Goal: Ask a question

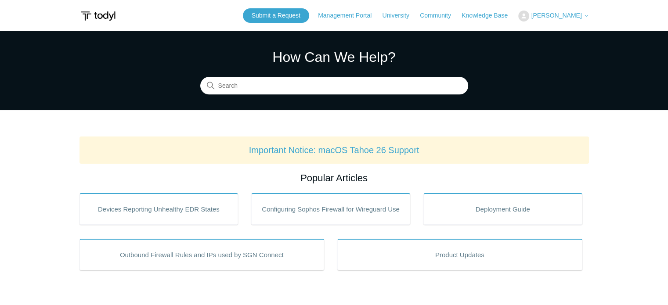
click at [577, 11] on button "[PERSON_NAME]" at bounding box center [553, 16] width 70 height 11
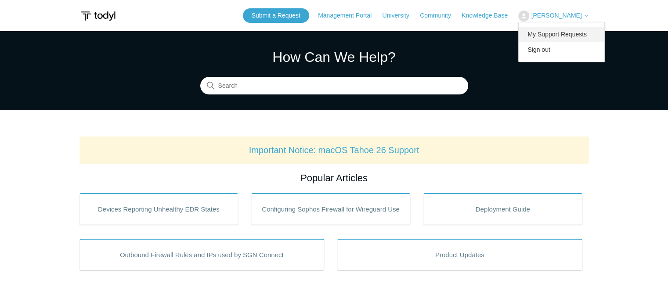
click at [557, 40] on link "My Support Requests" at bounding box center [561, 34] width 86 height 15
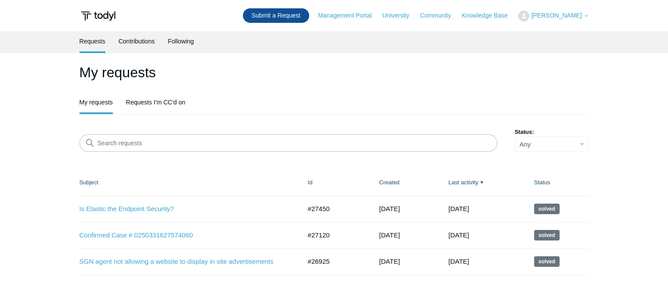
click at [274, 16] on link "Submit a Request" at bounding box center [276, 15] width 66 height 14
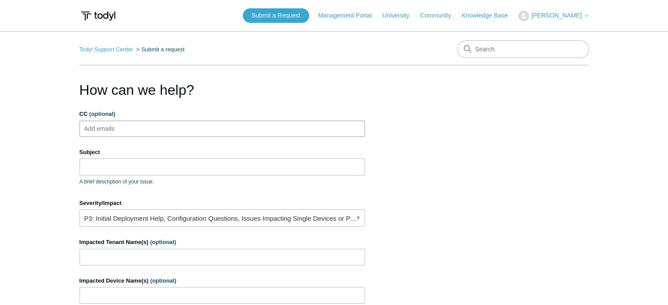
click at [182, 124] on ul "Add emails" at bounding box center [221, 129] width 285 height 16
type input "samantha.hoover@ybs.us"
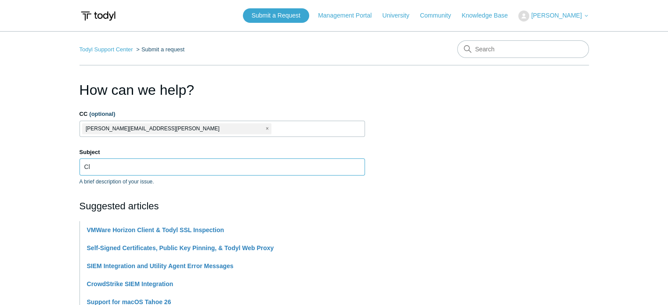
type input "C"
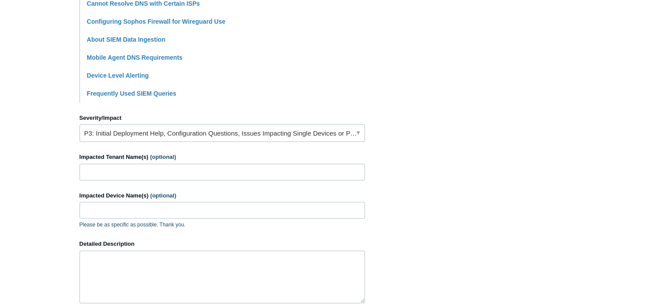
scroll to position [297, 0]
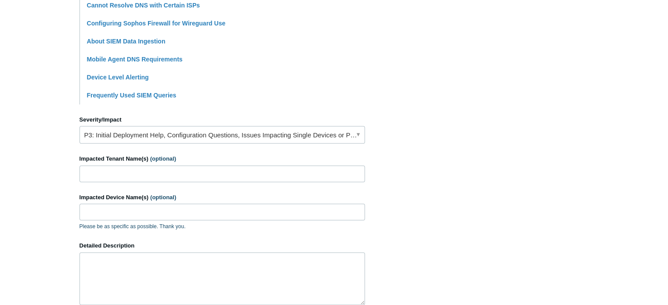
type input "SASE DNS resolution failing"
click at [156, 130] on link "P3: Initial Deployment Help, Configuration Questions, Issues Impacting Single D…" at bounding box center [221, 135] width 285 height 18
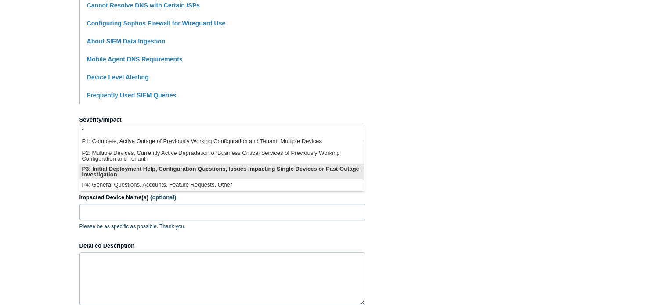
scroll to position [1, 0]
click at [198, 173] on li "P3: Initial Deployment Help, Configuration Questions, Issues Impacting Single D…" at bounding box center [221, 172] width 284 height 16
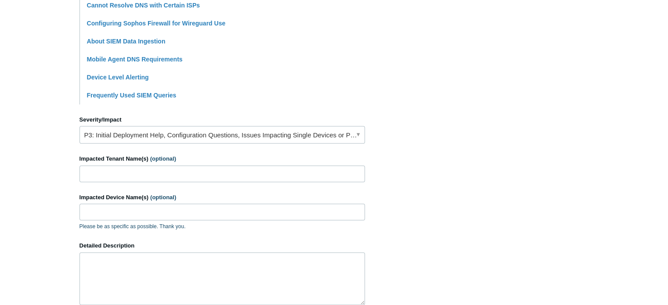
click at [140, 164] on div "Impacted Tenant Name(s) (optional)" at bounding box center [221, 169] width 285 height 28
click at [138, 166] on input "Impacted Tenant Name(s) (optional)" at bounding box center [221, 174] width 285 height 17
type input "[PERSON_NAME] asphalt"
click at [125, 210] on input "Impacted Device Name(s) (optional)" at bounding box center [221, 212] width 285 height 17
click at [154, 204] on input "Acassiano-SP11w" at bounding box center [221, 212] width 285 height 17
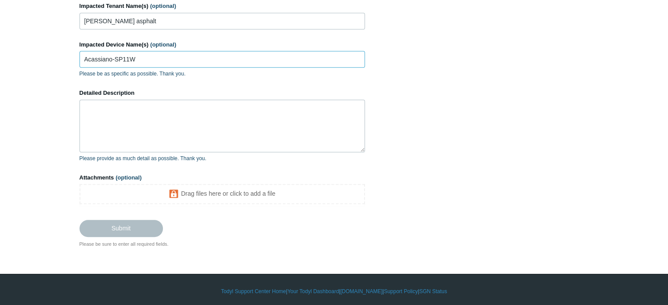
scroll to position [452, 0]
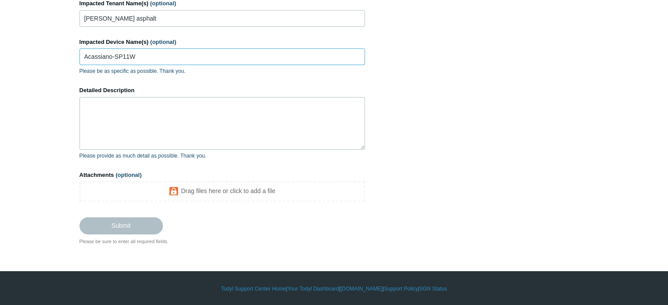
type input "Acassiano-SP11W"
click at [120, 140] on textarea "Detailed Description" at bounding box center [221, 123] width 285 height 53
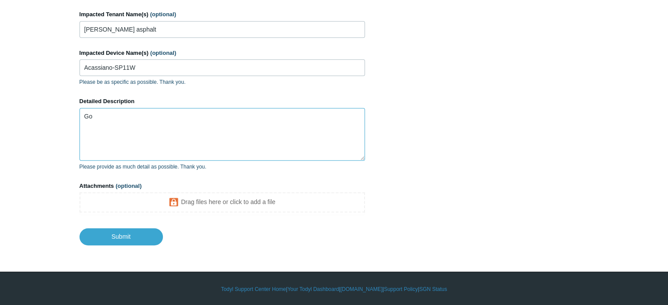
type textarea "G"
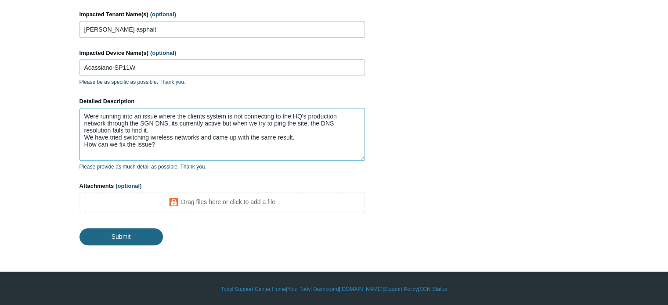
type textarea "Were running into an issue where the clients system is not connecting to the HQ…"
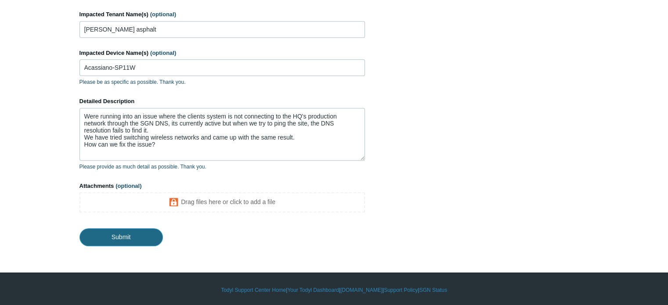
click at [133, 231] on input "Submit" at bounding box center [120, 237] width 83 height 18
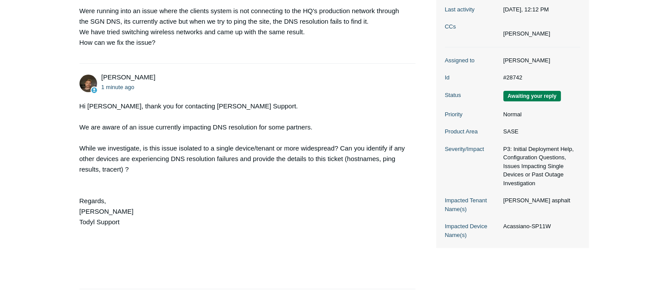
scroll to position [269, 0]
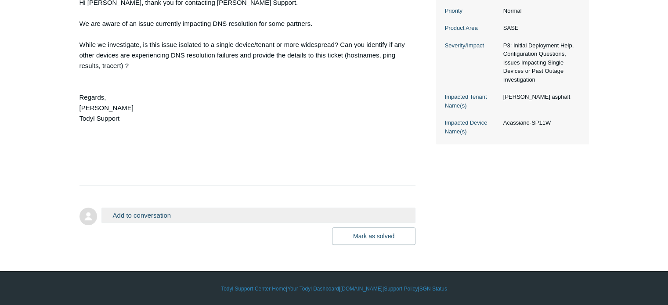
click at [212, 218] on button "Add to conversation" at bounding box center [258, 215] width 314 height 15
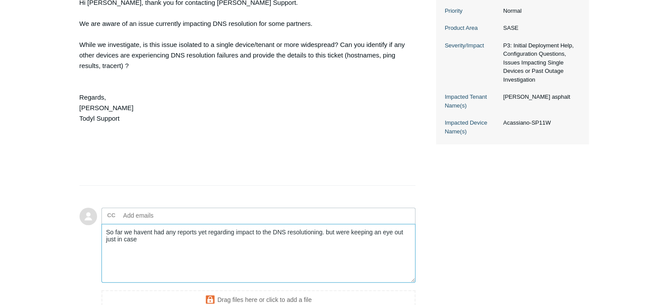
drag, startPoint x: 310, startPoint y: 235, endPoint x: 300, endPoint y: 228, distance: 11.6
type textarea "So far we havent had any reports yet regarding impact to the DNS resolutioning.…"
drag, startPoint x: 300, startPoint y: 228, endPoint x: 473, endPoint y: 264, distance: 176.7
click at [473, 264] on div "Johnathen Mitchell 31 minutes ago Were running into an issue where the clients …" at bounding box center [333, 99] width 509 height 483
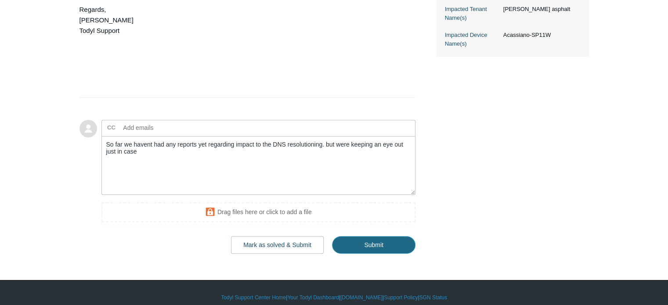
click at [365, 242] on input "Submit" at bounding box center [373, 245] width 83 height 18
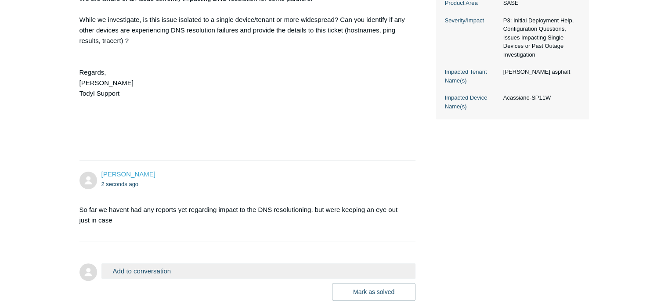
scroll to position [349, 0]
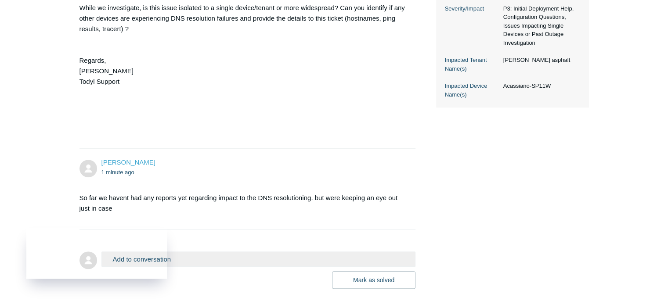
scroll to position [349, 0]
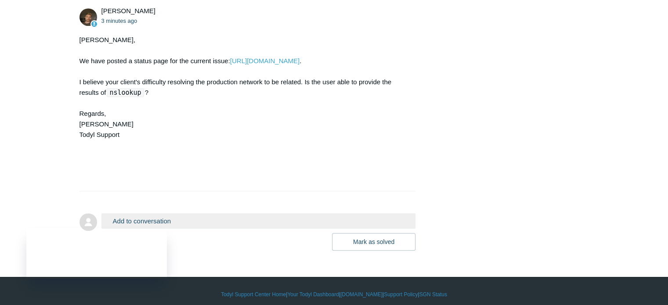
scroll to position [543, 0]
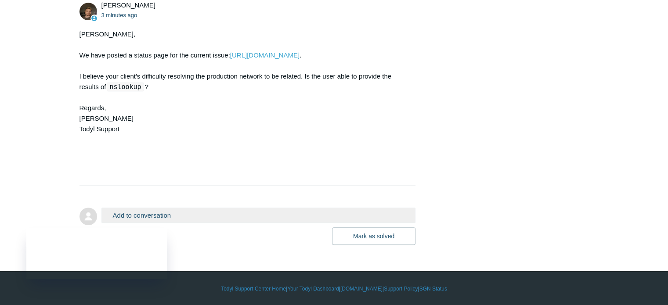
click at [173, 214] on button "Add to conversation" at bounding box center [258, 215] width 314 height 15
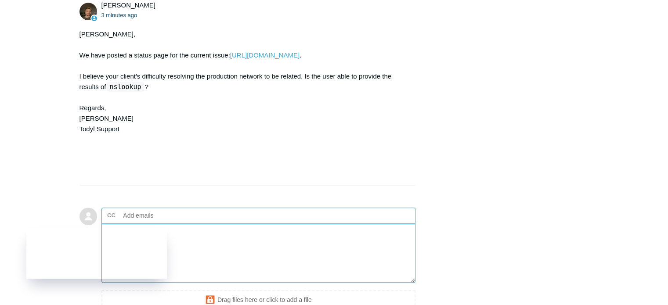
drag, startPoint x: 173, startPoint y: 214, endPoint x: 220, endPoint y: 275, distance: 76.8
click at [220, 275] on textarea "Add your reply" at bounding box center [258, 253] width 314 height 59
click at [213, 241] on textarea "Add your reply" at bounding box center [258, 253] width 314 height 59
click at [161, 255] on textarea "Add your reply" at bounding box center [258, 253] width 314 height 59
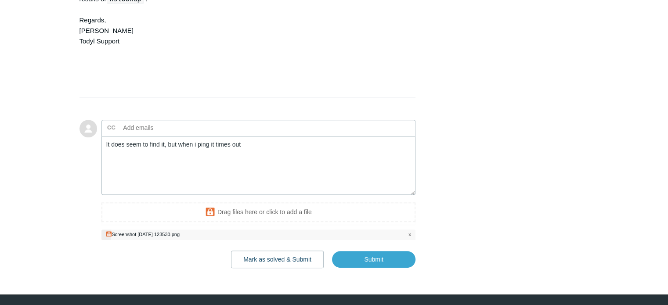
scroll to position [655, 0]
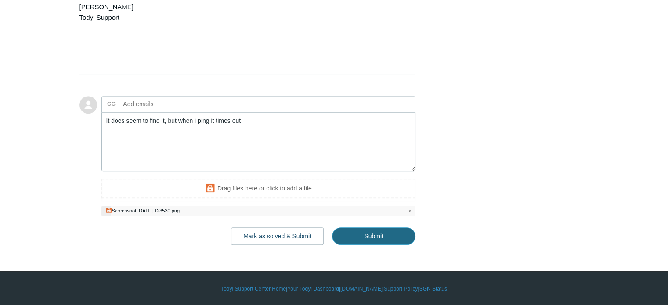
click at [365, 234] on input "Submit" at bounding box center [373, 236] width 83 height 18
click at [362, 235] on input "Submit" at bounding box center [373, 236] width 83 height 18
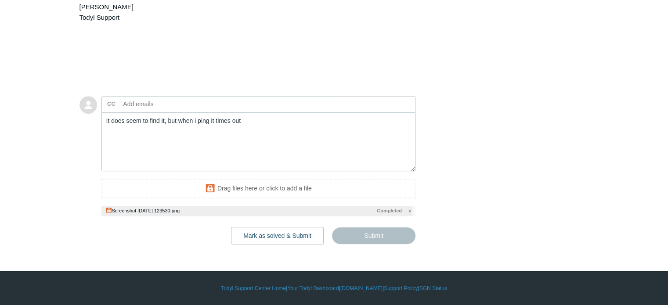
type textarea "It does seem to find it, but when i ping it times out This ticket includes a se…"
click at [371, 227] on span "Submit" at bounding box center [370, 232] width 90 height 23
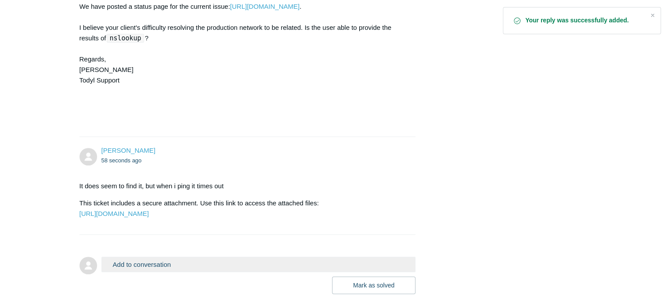
scroll to position [657, 0]
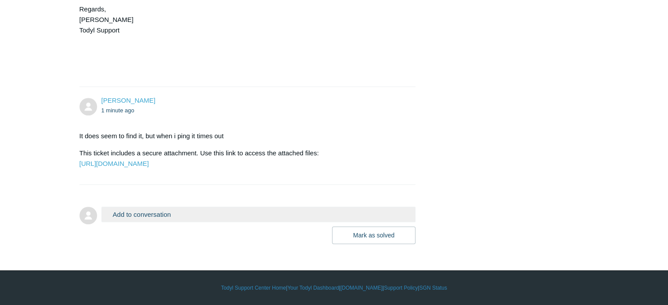
scroll to position [662, 0]
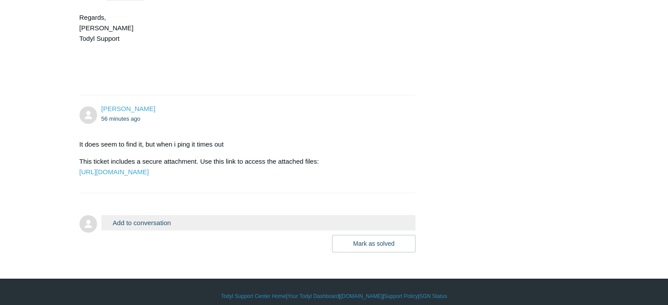
scroll to position [619, 0]
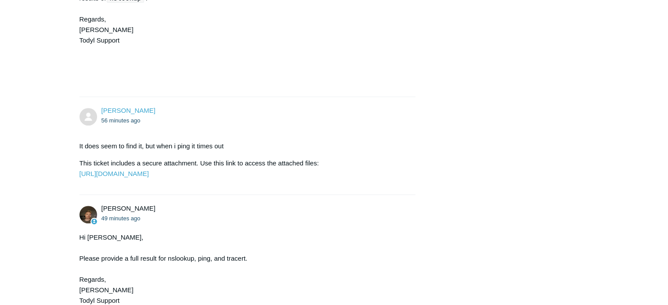
scroll to position [751, 0]
